Goal: Information Seeking & Learning: Compare options

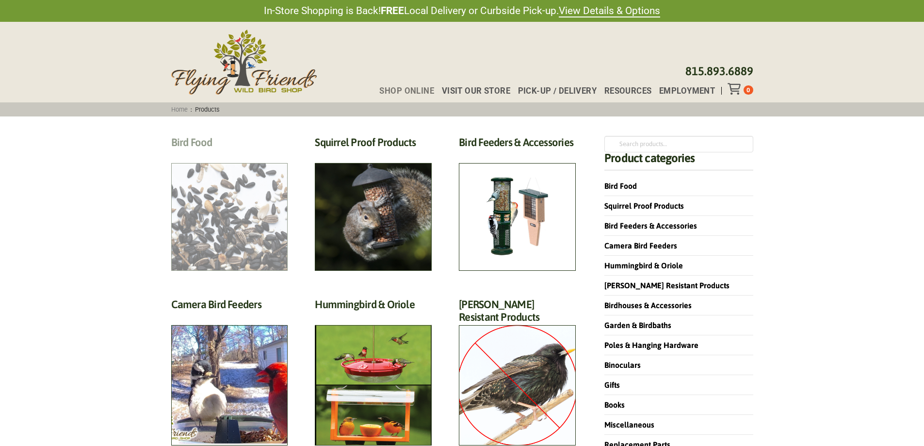
click at [256, 154] on h2 "Bird Food (70)" at bounding box center [229, 145] width 117 height 18
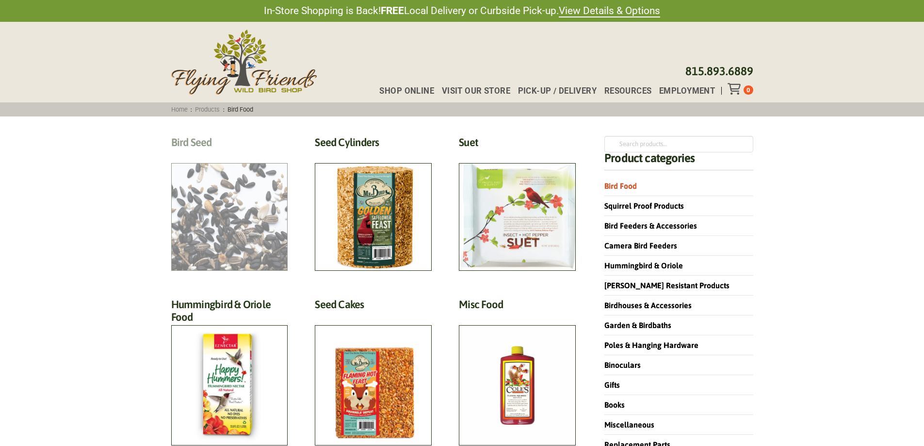
click at [228, 154] on h2 "Bird Seed (30)" at bounding box center [229, 145] width 117 height 18
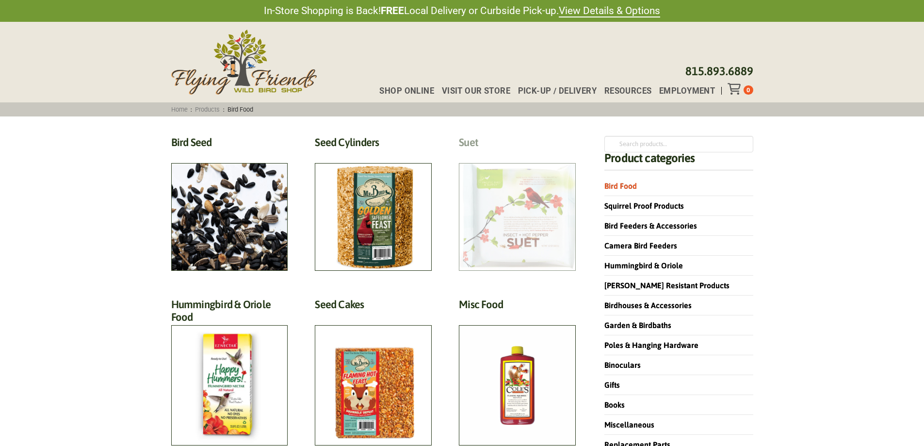
click at [480, 154] on h2 "Suet (18)" at bounding box center [517, 145] width 117 height 18
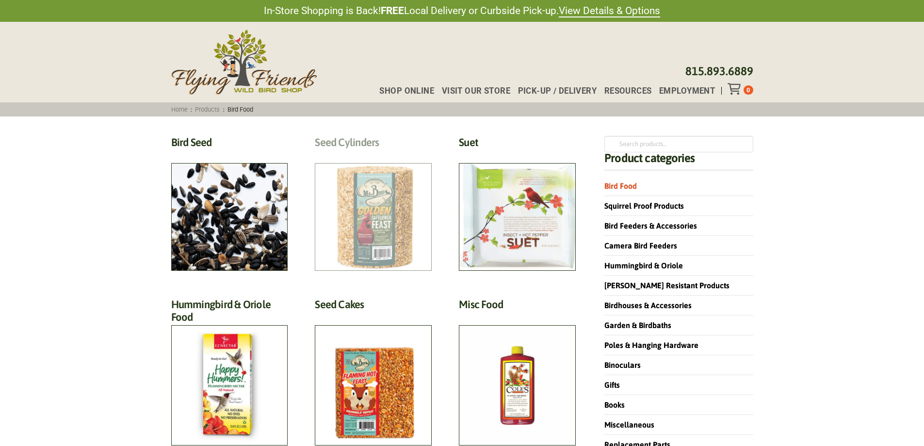
click at [414, 154] on h2 "Seed Cylinders (9)" at bounding box center [373, 145] width 117 height 18
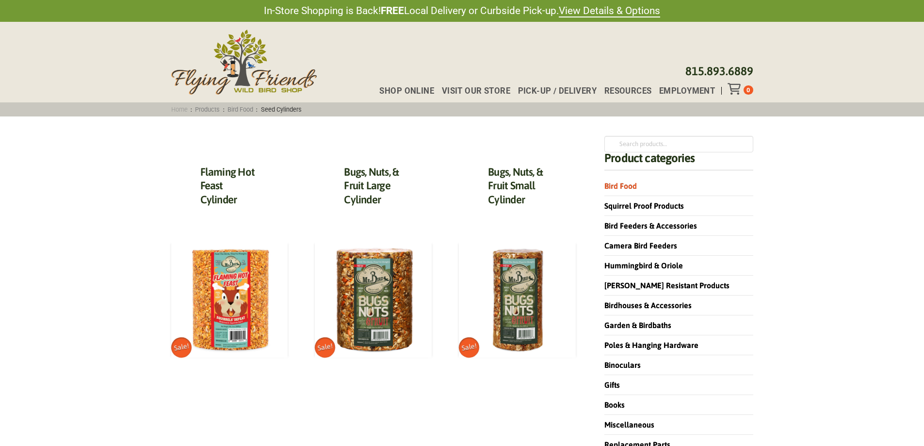
click at [179, 110] on link "Home" at bounding box center [179, 109] width 23 height 7
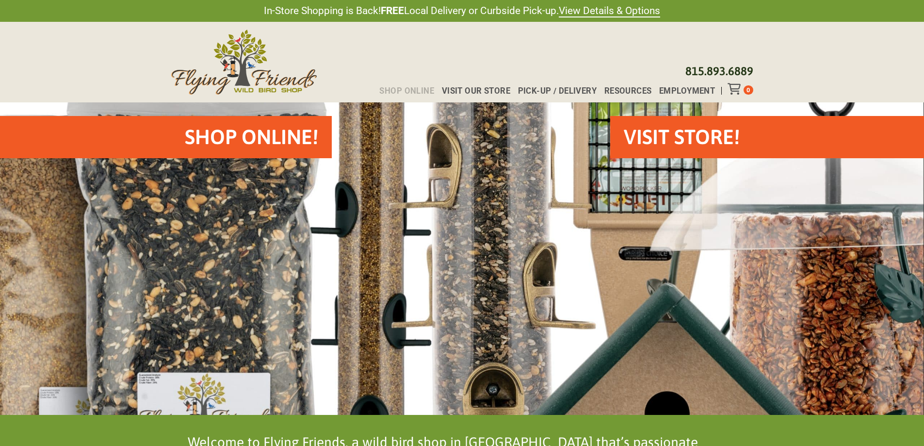
click at [413, 91] on span "Shop Online" at bounding box center [406, 91] width 55 height 8
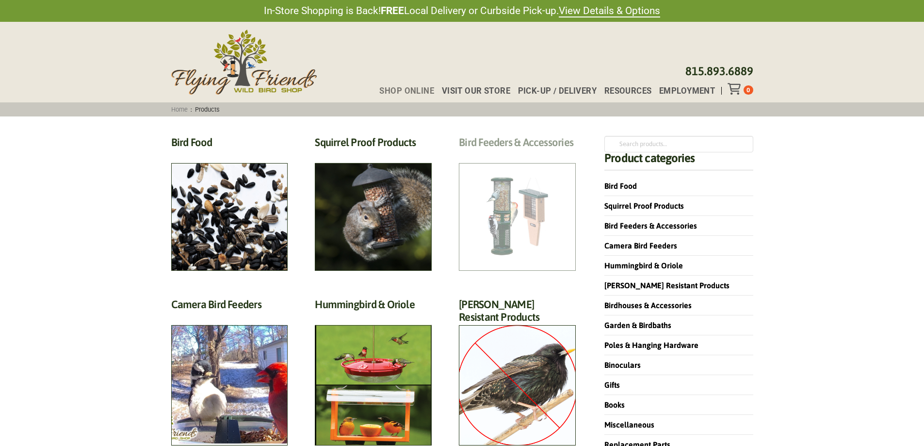
click at [533, 154] on h2 "Bird Feeders & Accessories (172)" at bounding box center [517, 145] width 117 height 18
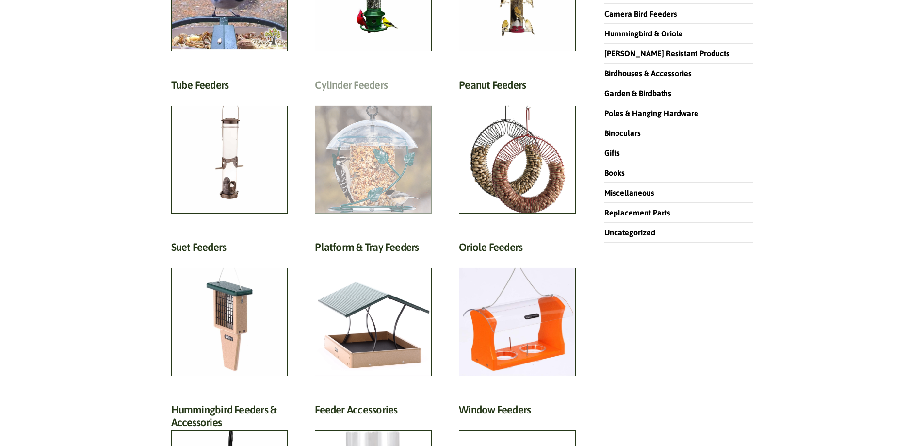
scroll to position [242, 0]
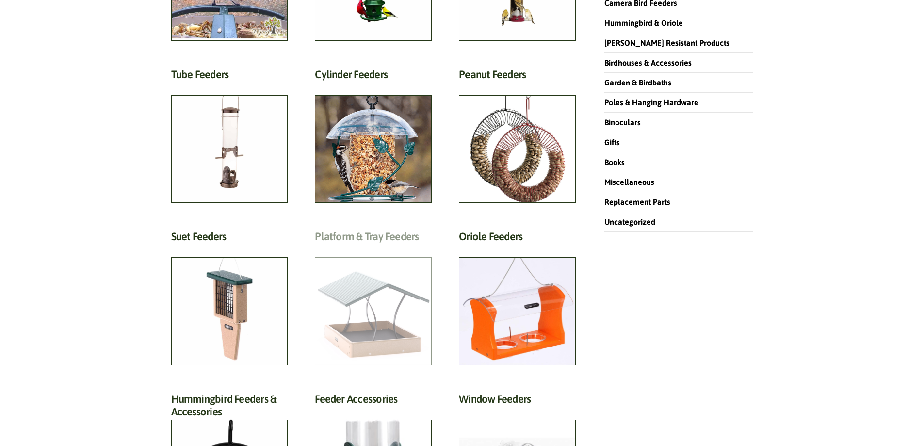
click at [384, 235] on h2 "Platform & Tray Feeders (32)" at bounding box center [373, 239] width 117 height 18
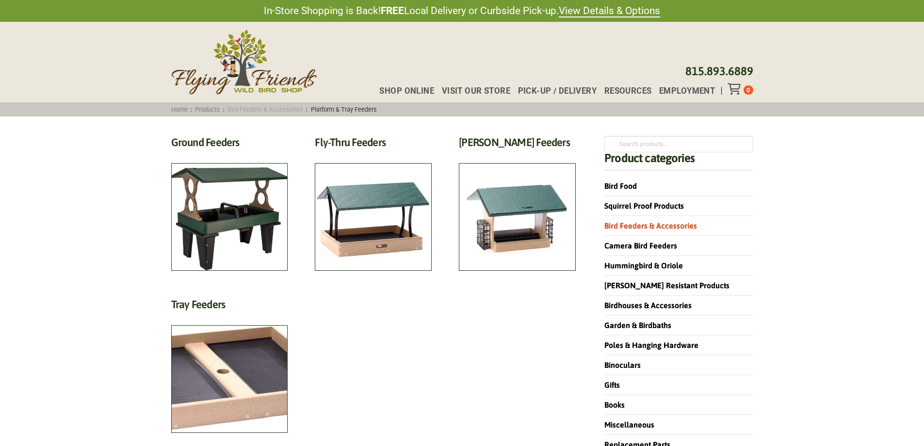
click at [263, 111] on link "Bird Feeders & Accessories" at bounding box center [265, 109] width 82 height 7
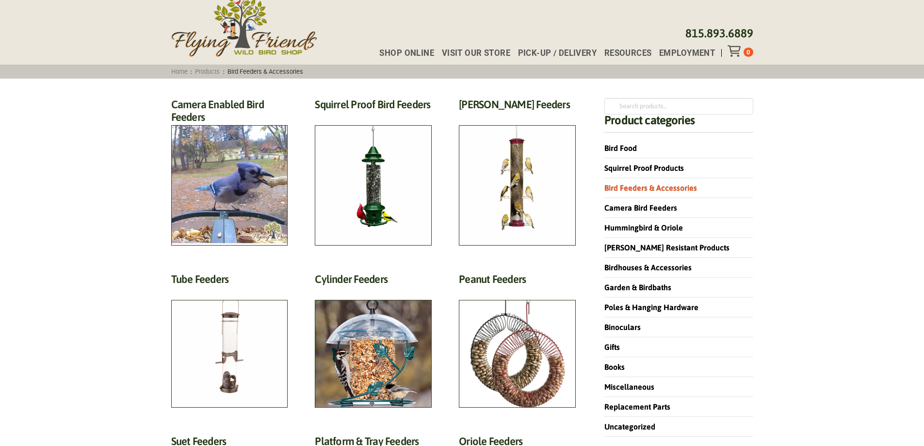
scroll to position [97, 0]
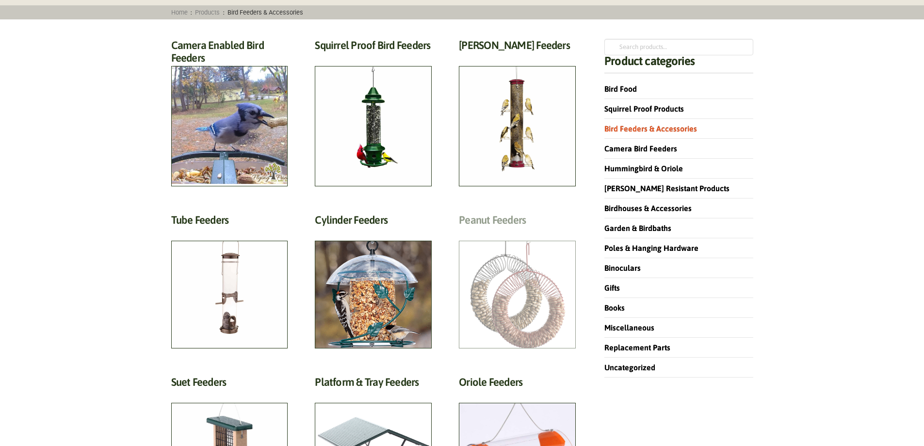
click at [483, 231] on h2 "Peanut Feeders (10)" at bounding box center [517, 222] width 117 height 18
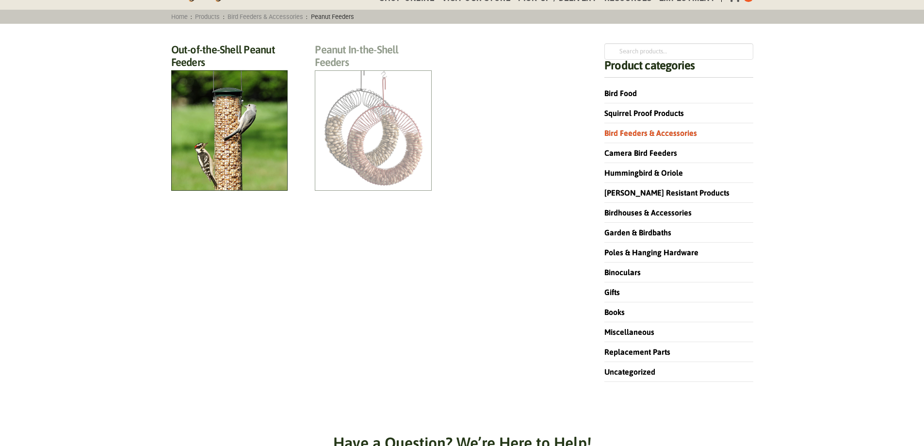
scroll to position [97, 0]
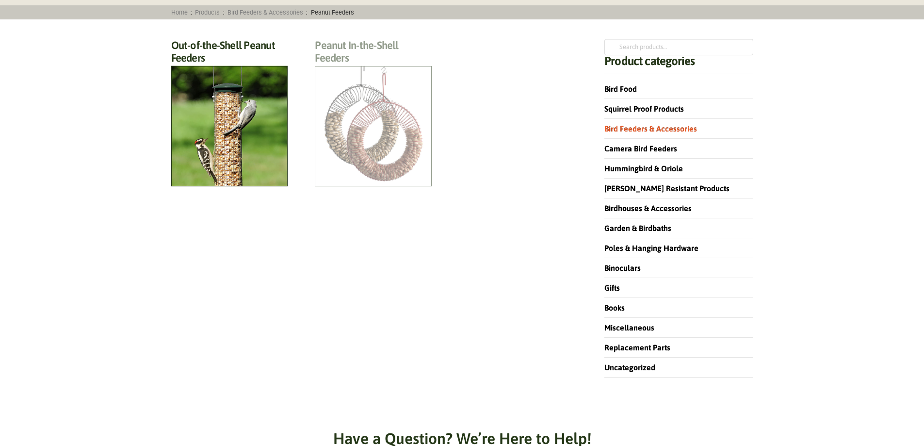
click at [367, 70] on h2 "Peanut In-the-Shell Feeders (4)" at bounding box center [373, 54] width 117 height 31
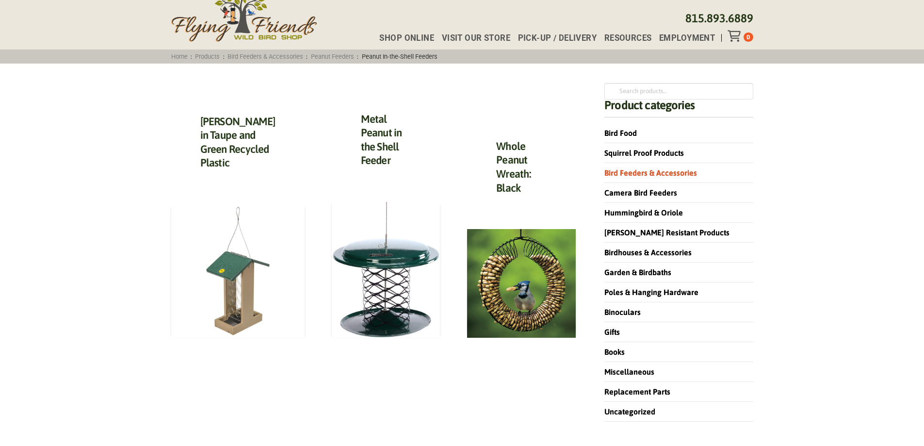
scroll to position [48, 0]
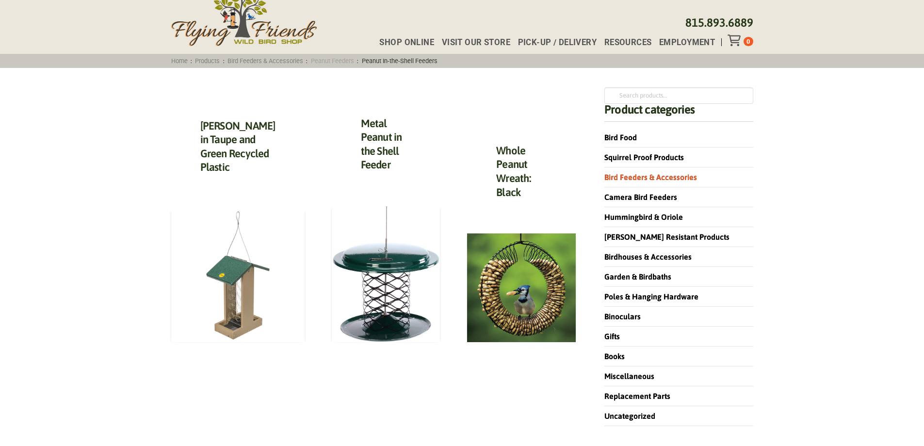
click at [344, 61] on link "Peanut Feeders" at bounding box center [331, 60] width 49 height 7
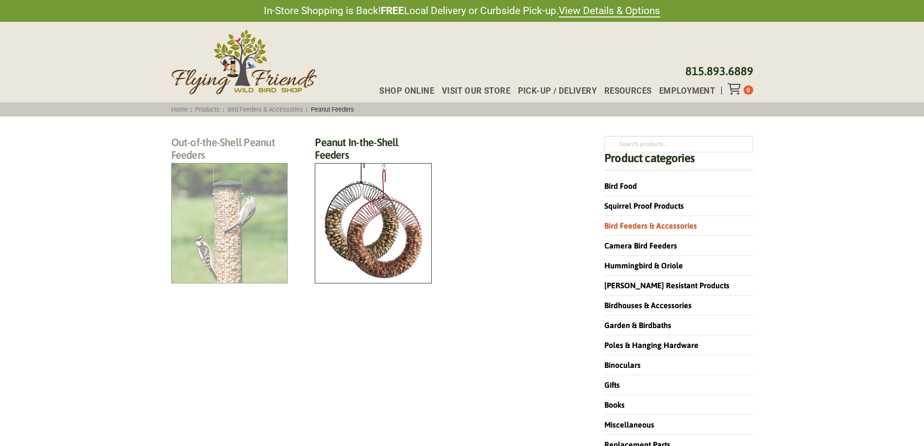
click at [237, 167] on h2 "Out-of-the-Shell Peanut Feeders (6)" at bounding box center [229, 151] width 117 height 31
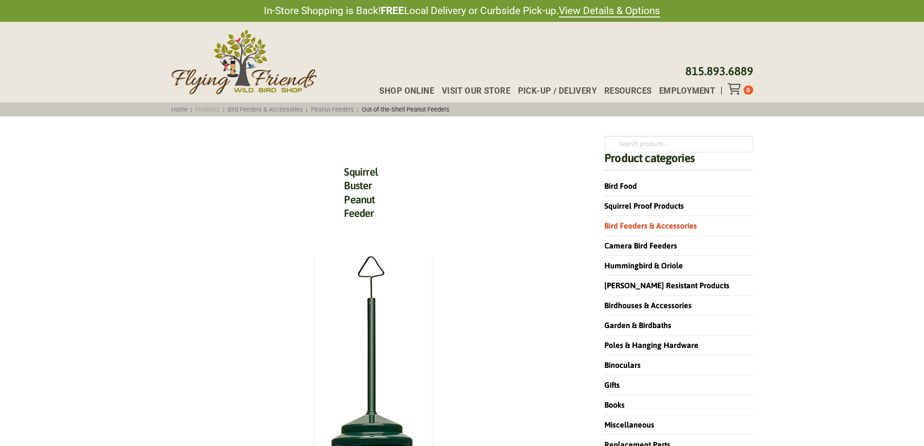
click at [205, 110] on link "Products" at bounding box center [207, 109] width 31 height 7
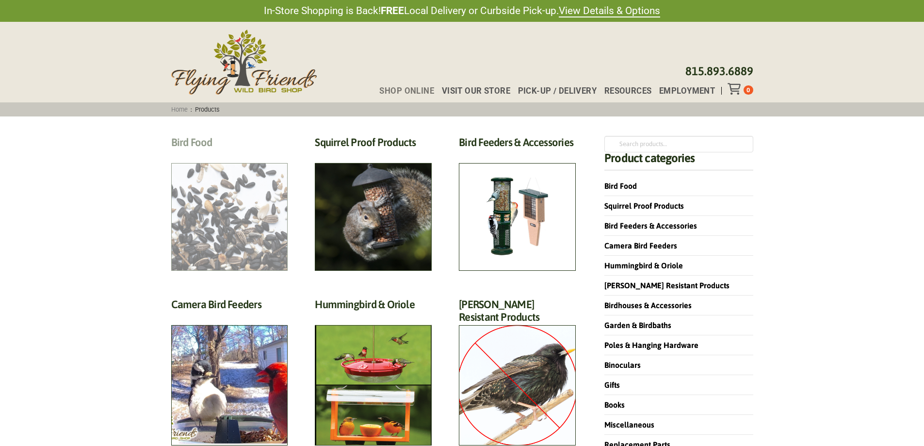
click at [276, 154] on h2 "Bird Food (70)" at bounding box center [229, 145] width 117 height 18
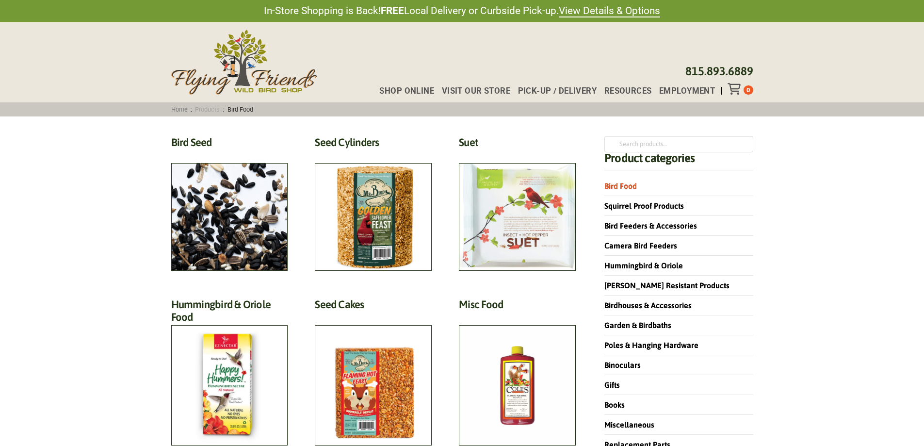
click at [213, 110] on link "Products" at bounding box center [207, 109] width 31 height 7
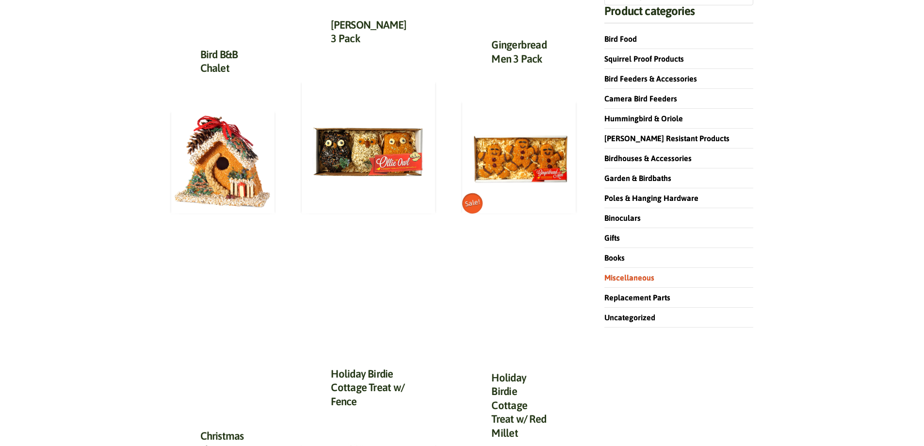
scroll to position [145, 0]
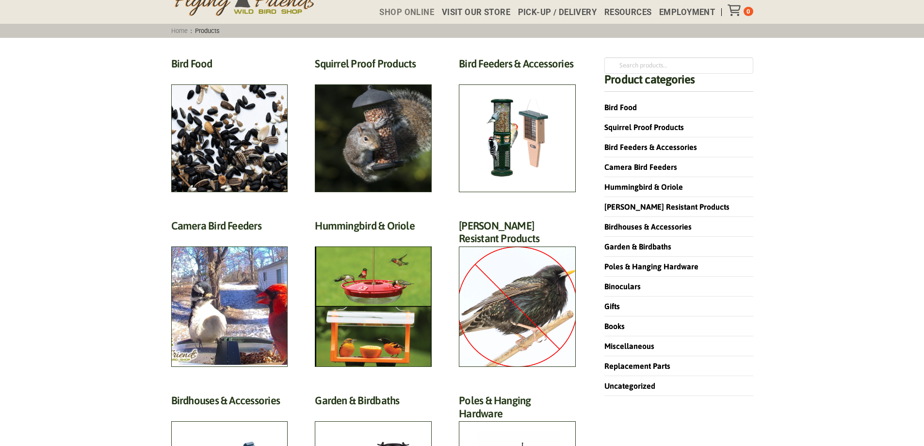
scroll to position [48, 0]
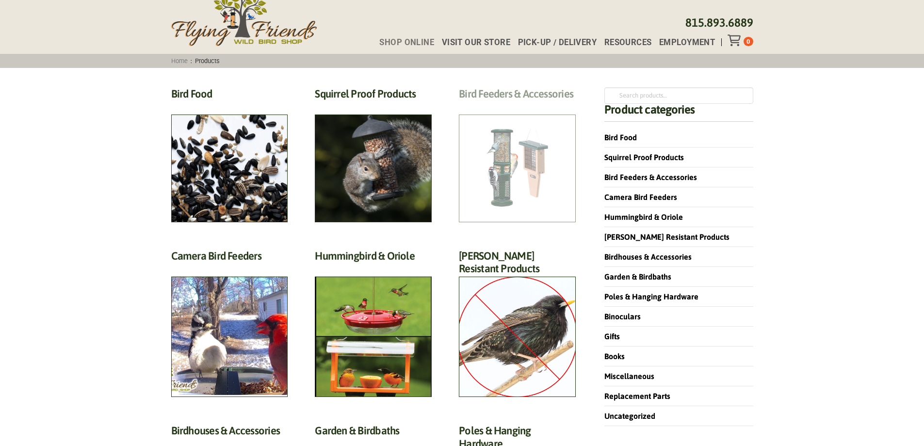
click at [507, 109] on link "Bird Feeders & Accessories (172)" at bounding box center [517, 154] width 117 height 135
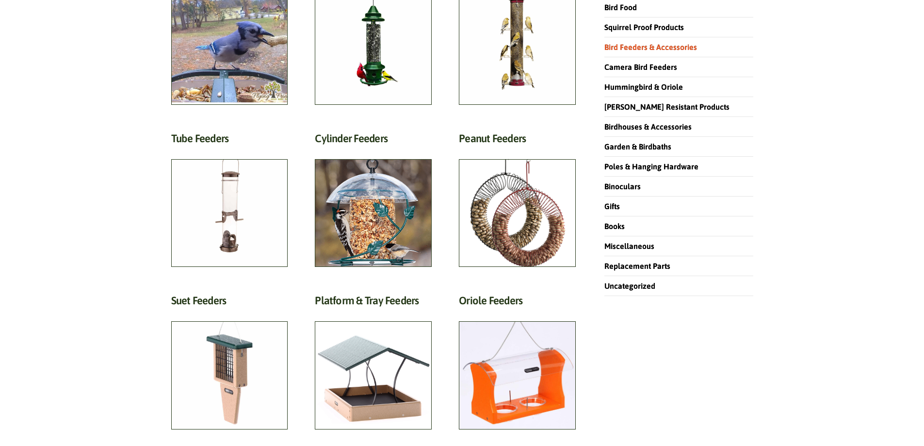
scroll to position [242, 0]
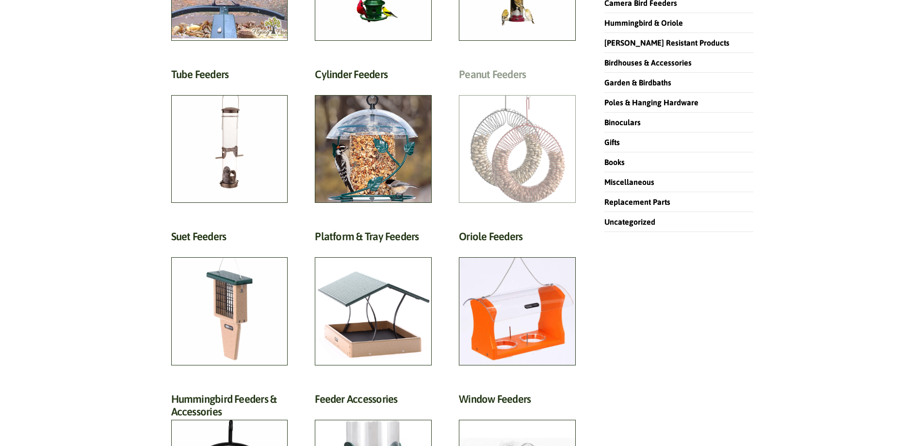
click at [488, 86] on h2 "Peanut Feeders (10)" at bounding box center [517, 77] width 117 height 18
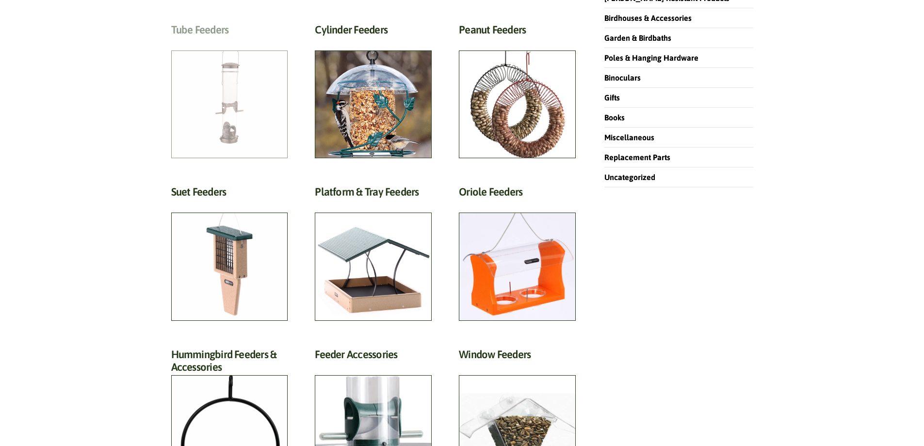
scroll to position [291, 0]
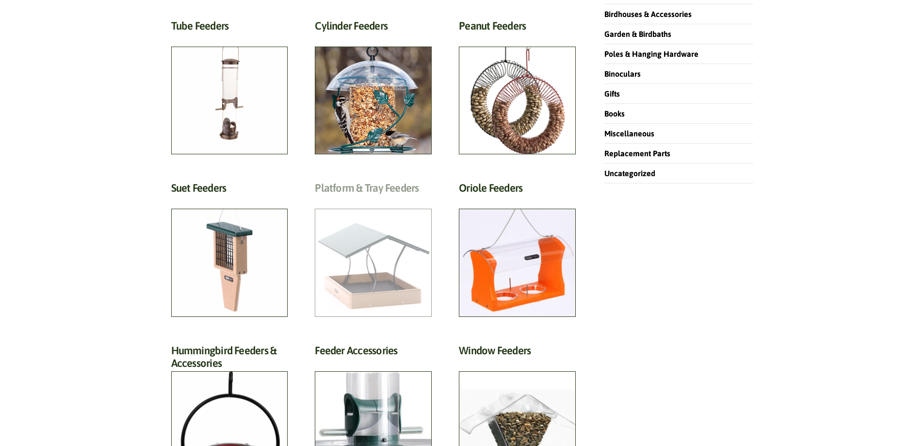
click at [390, 199] on h2 "Platform & Tray Feeders (32)" at bounding box center [373, 190] width 117 height 18
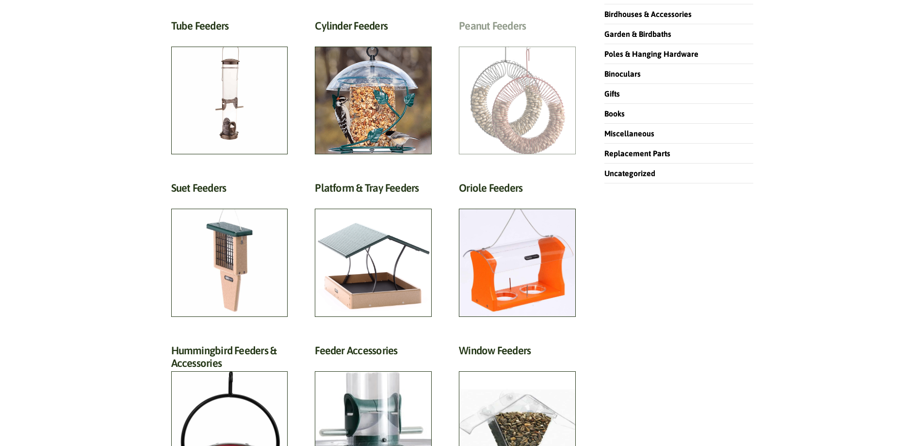
click at [505, 37] on h2 "Peanut Feeders (10)" at bounding box center [517, 28] width 117 height 18
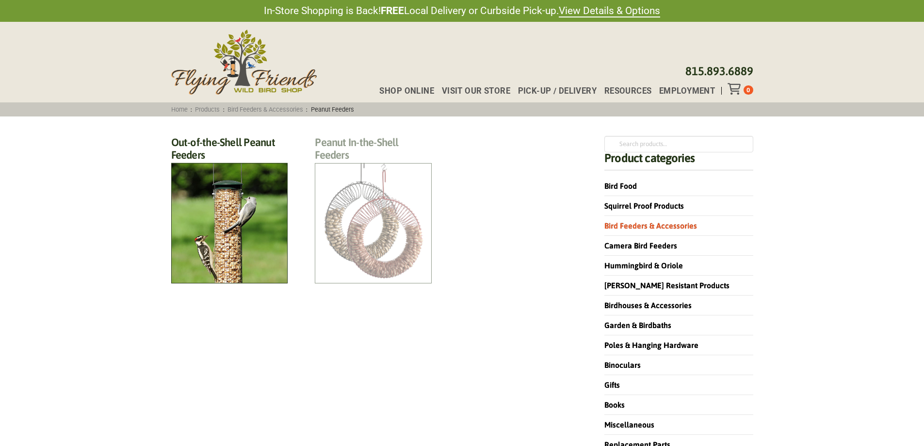
click at [357, 167] on h2 "Peanut In-the-Shell Feeders (4)" at bounding box center [373, 151] width 117 height 31
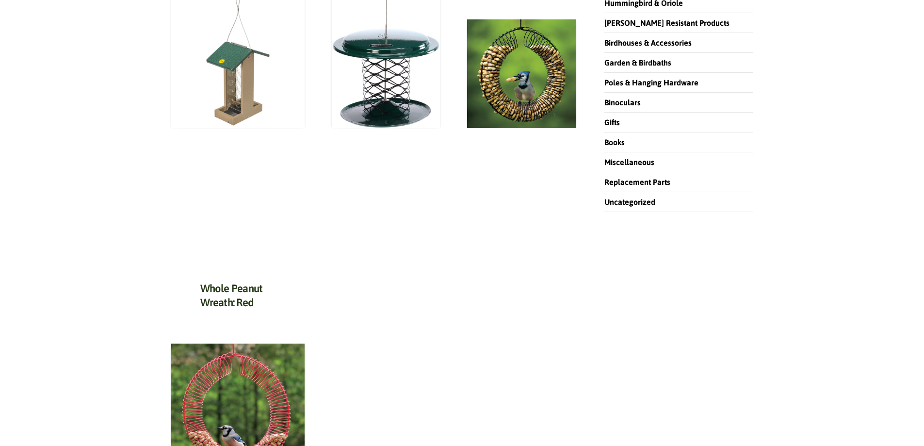
scroll to position [48, 0]
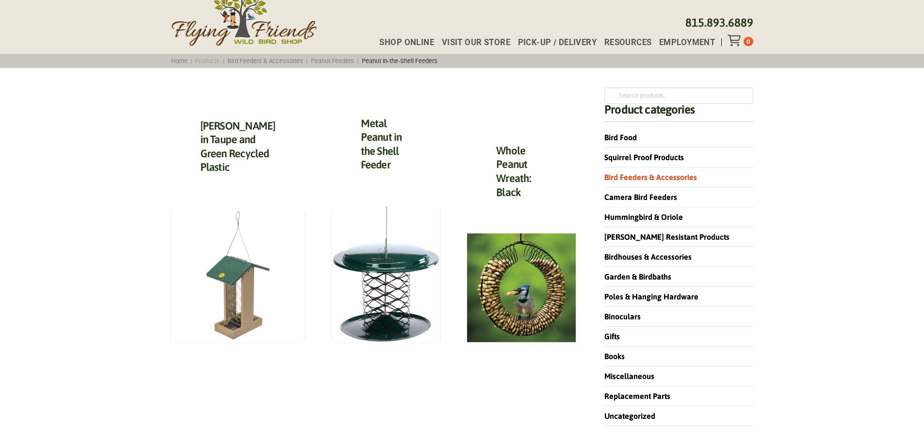
click at [212, 60] on link "Products" at bounding box center [207, 60] width 31 height 7
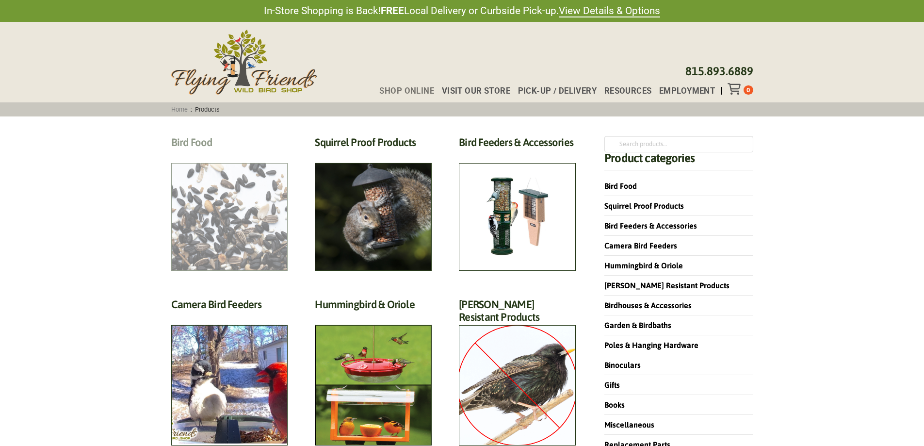
scroll to position [48, 0]
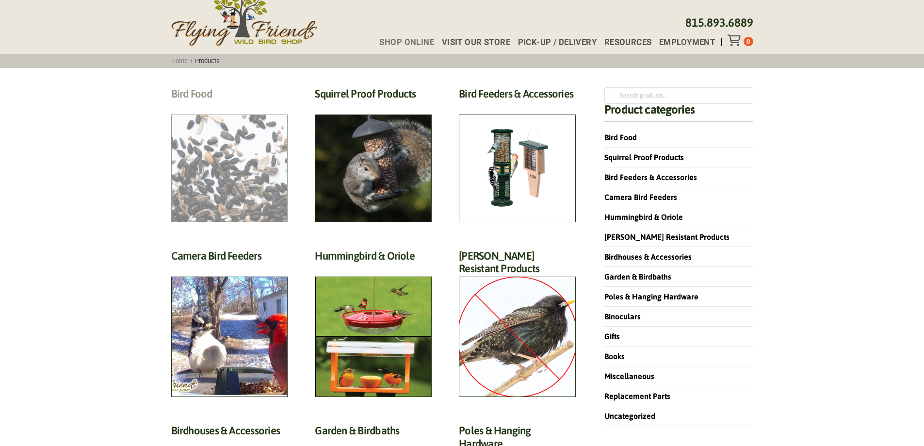
click at [203, 105] on h2 "Bird Food (70)" at bounding box center [229, 96] width 117 height 18
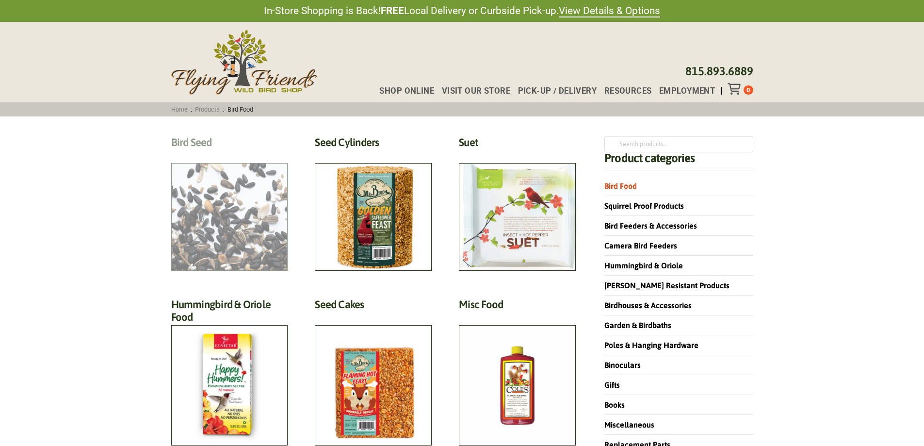
click at [224, 154] on h2 "Bird Seed (30)" at bounding box center [229, 145] width 117 height 18
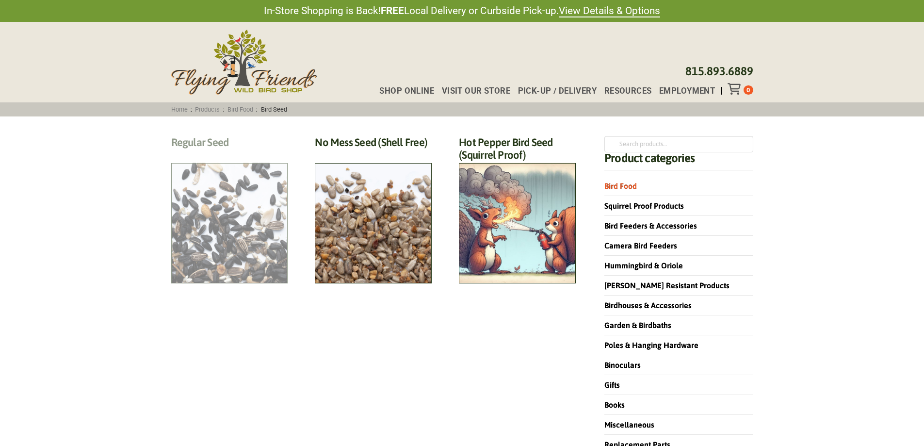
click at [215, 154] on h2 "Regular Seed (18)" at bounding box center [229, 145] width 117 height 18
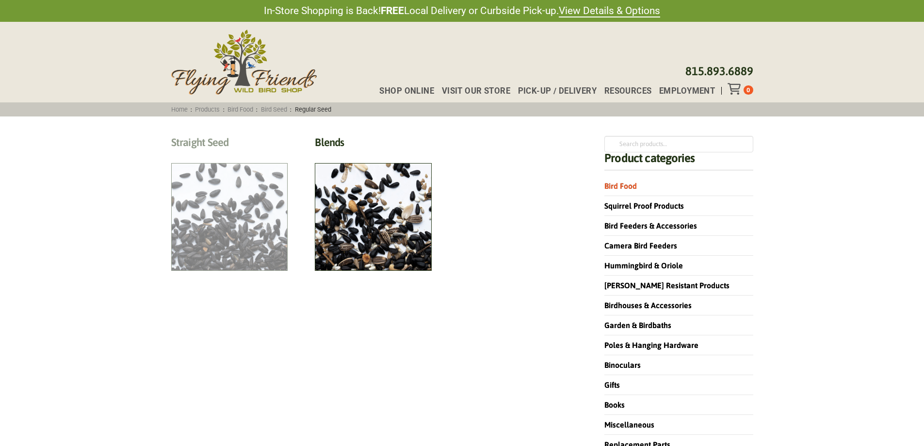
click at [217, 154] on h2 "Straight Seed (12)" at bounding box center [229, 145] width 117 height 18
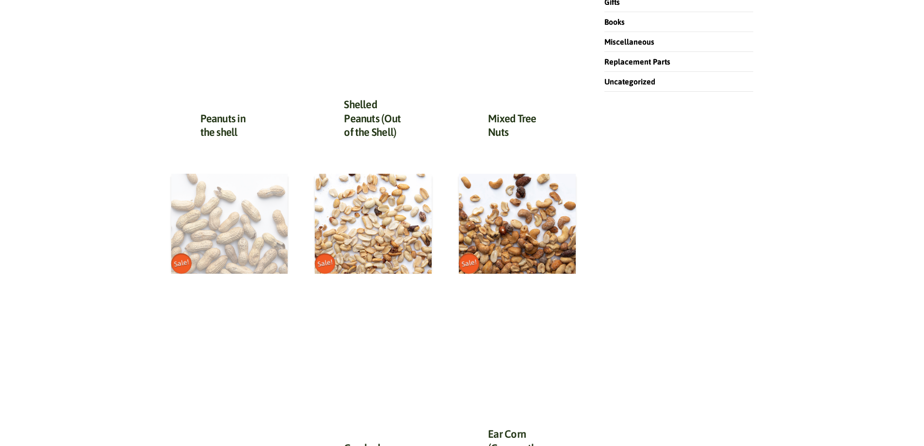
scroll to position [388, 0]
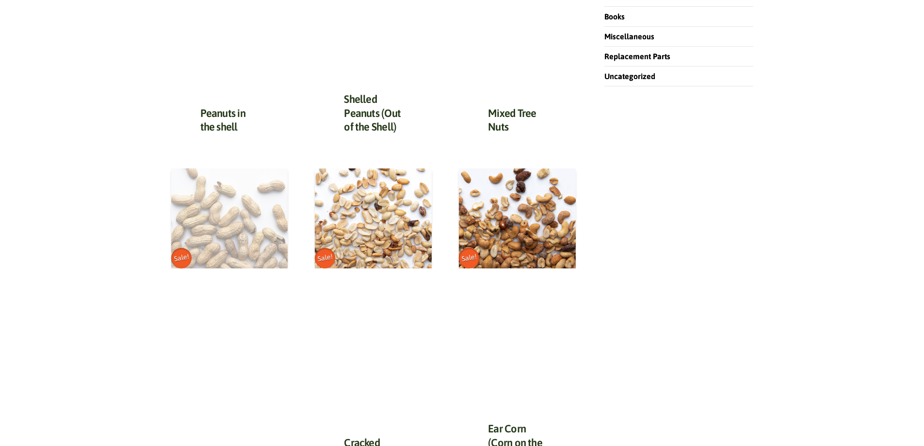
click at [227, 197] on img at bounding box center [229, 218] width 117 height 100
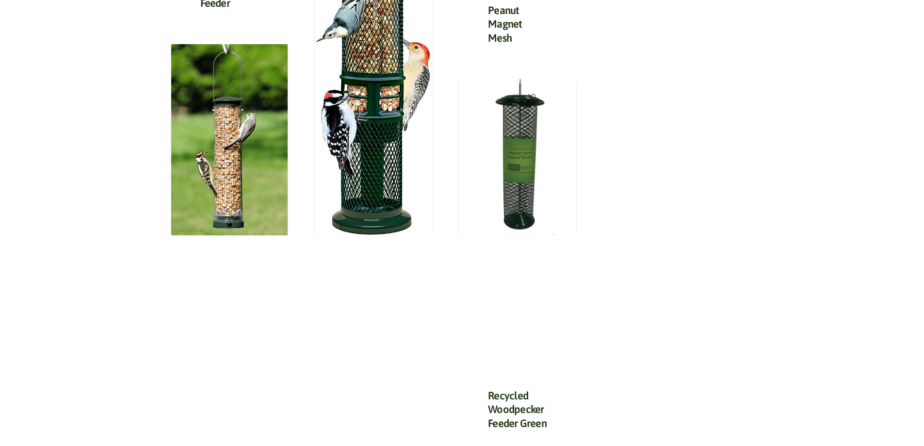
scroll to position [485, 0]
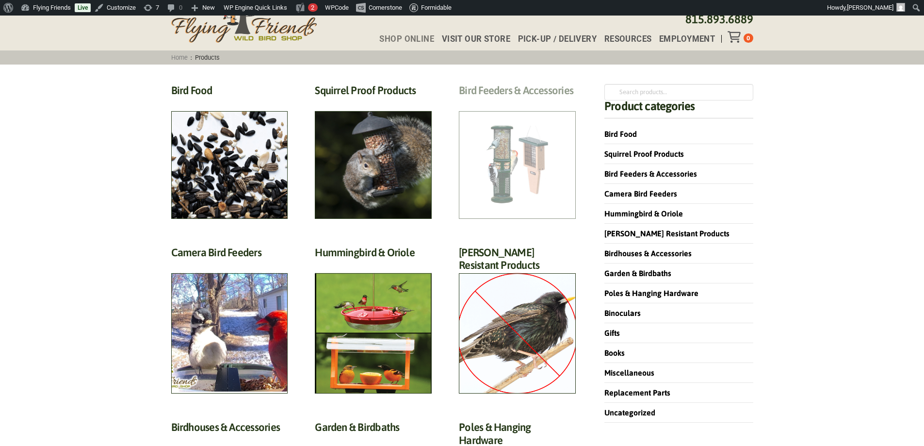
scroll to position [48, 0]
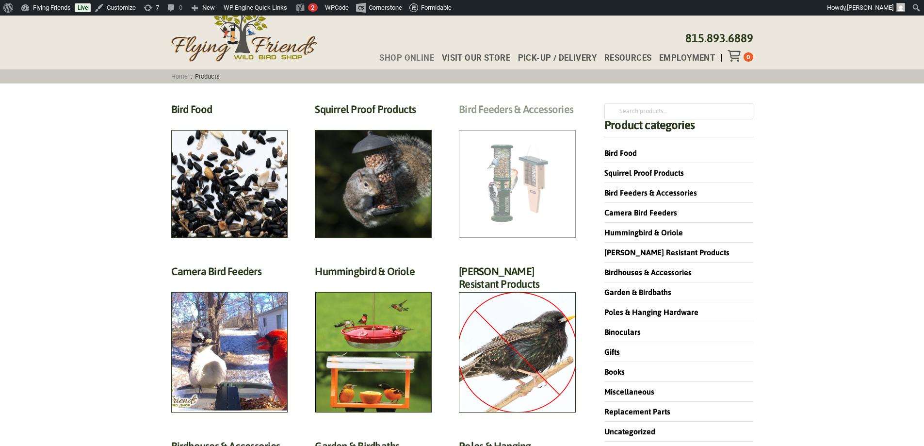
click at [511, 121] on h2 "Bird Feeders & Accessories (172)" at bounding box center [517, 112] width 117 height 18
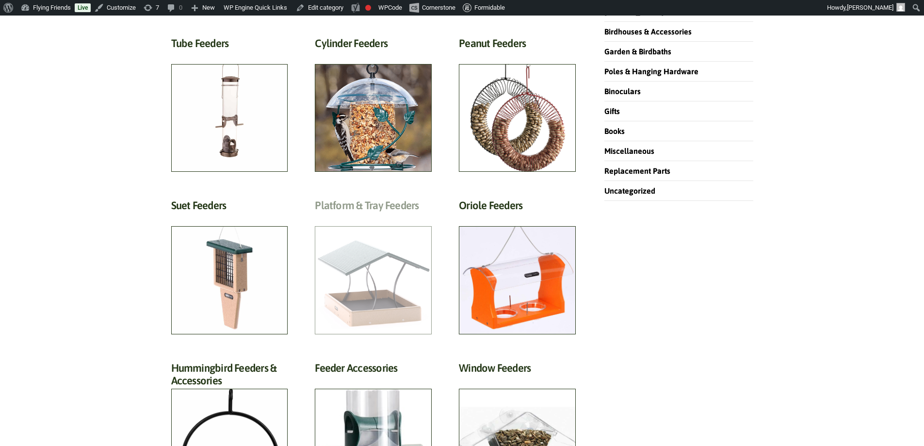
scroll to position [291, 0]
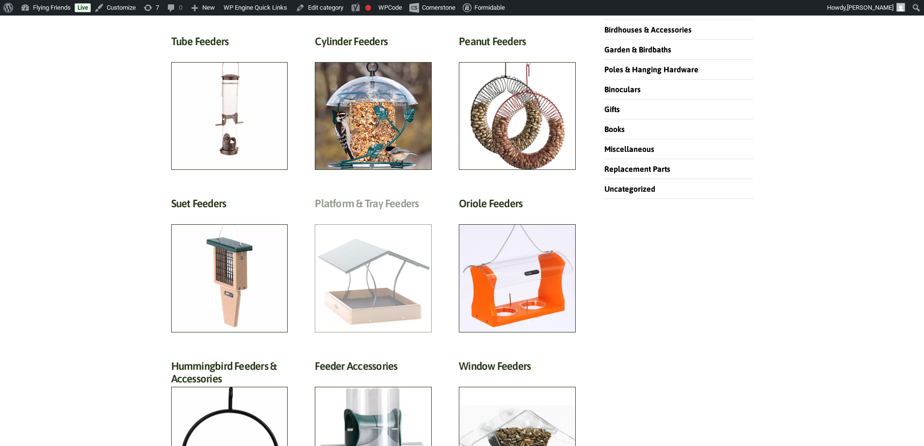
click at [363, 215] on h2 "Platform & Tray Feeders (32)" at bounding box center [373, 206] width 117 height 18
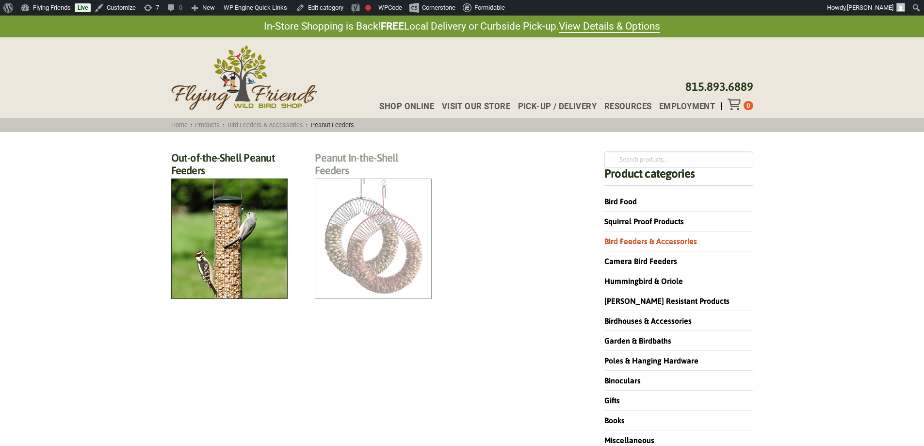
click at [377, 182] on h2 "Peanut In-the-Shell Feeders (4)" at bounding box center [373, 166] width 117 height 31
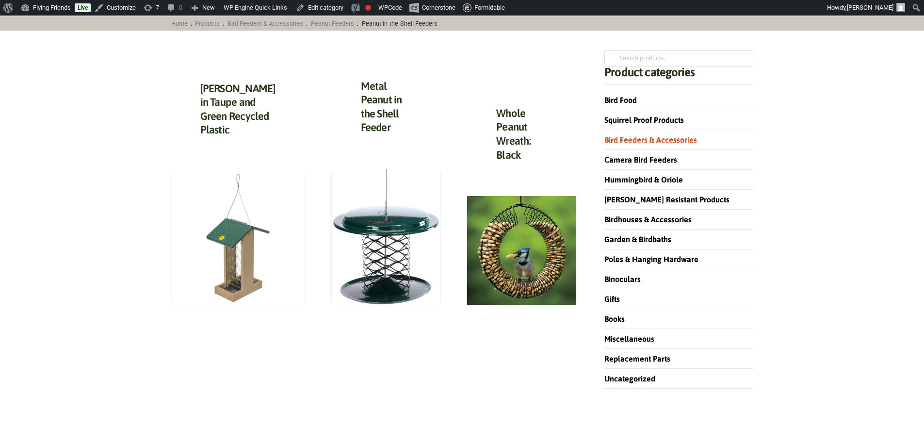
scroll to position [97, 0]
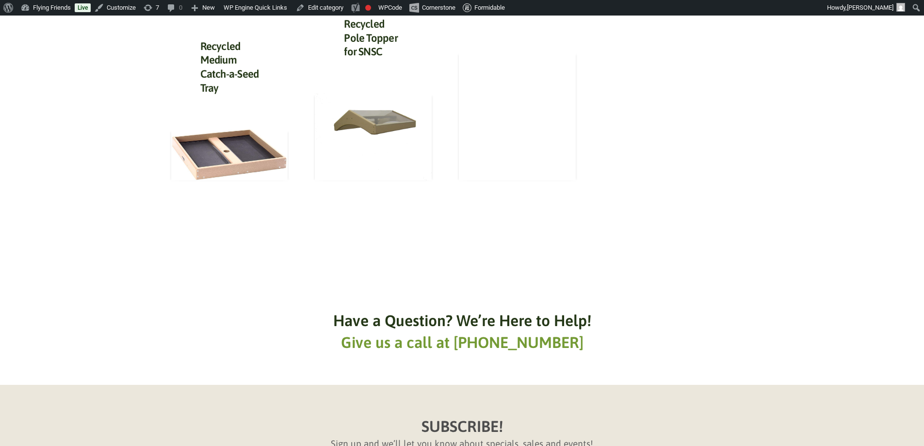
scroll to position [679, 0]
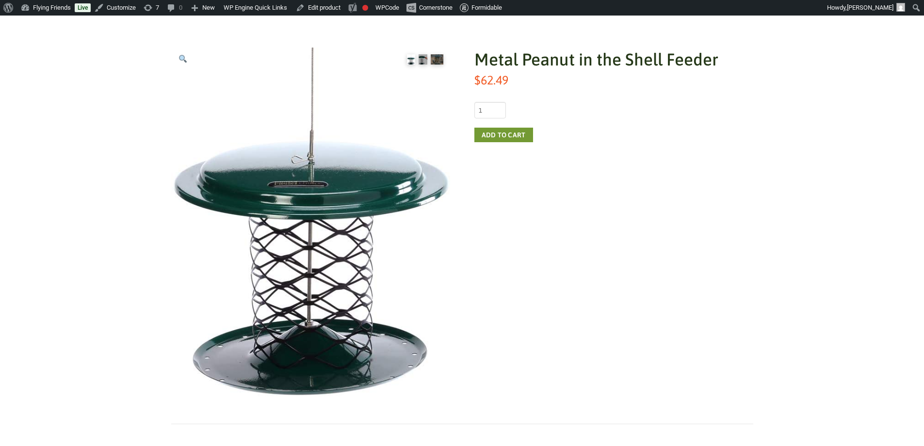
scroll to position [145, 0]
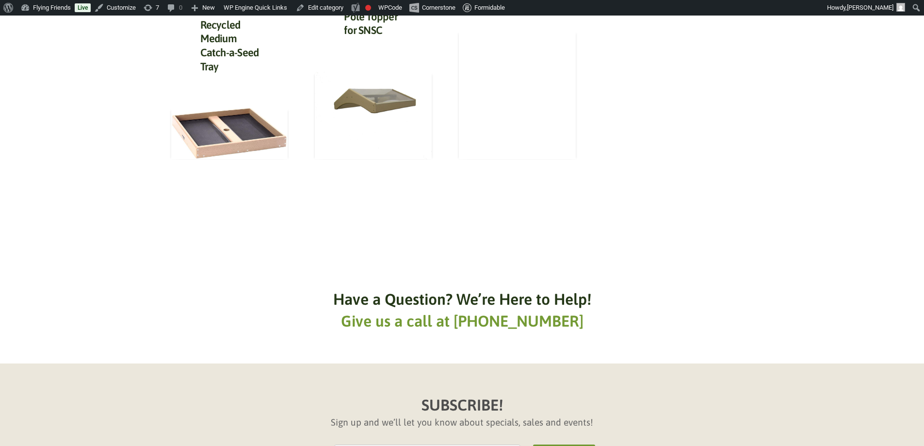
scroll to position [873, 0]
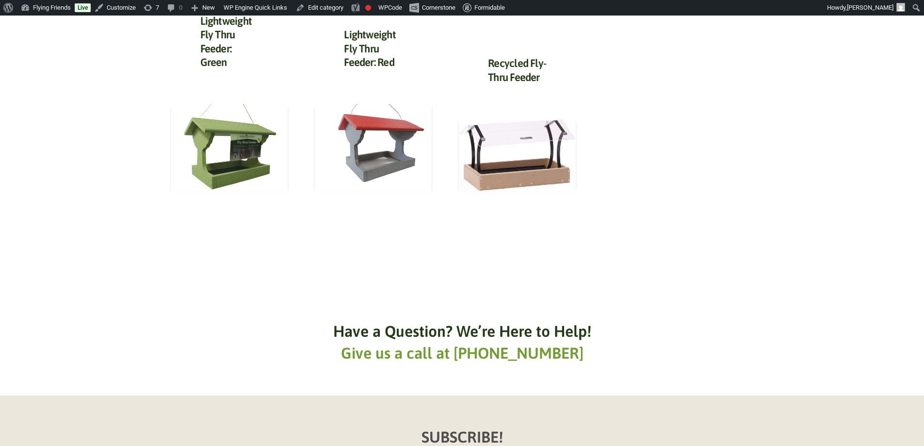
scroll to position [533, 0]
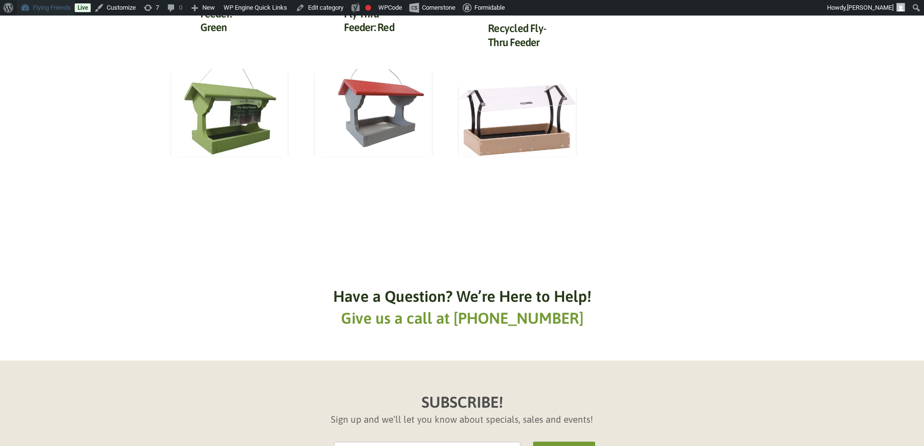
click at [30, 7] on link "Flying Friends" at bounding box center [46, 8] width 58 height 16
